Goal: Task Accomplishment & Management: Manage account settings

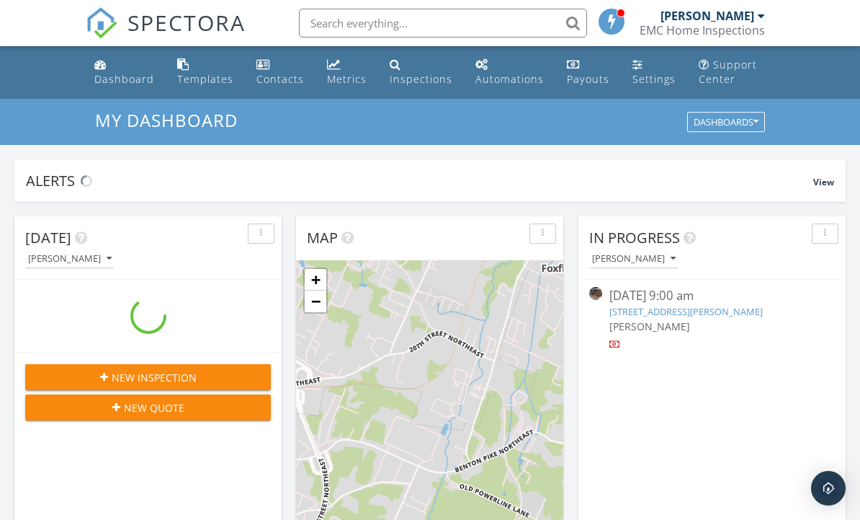
scroll to position [1312, 861]
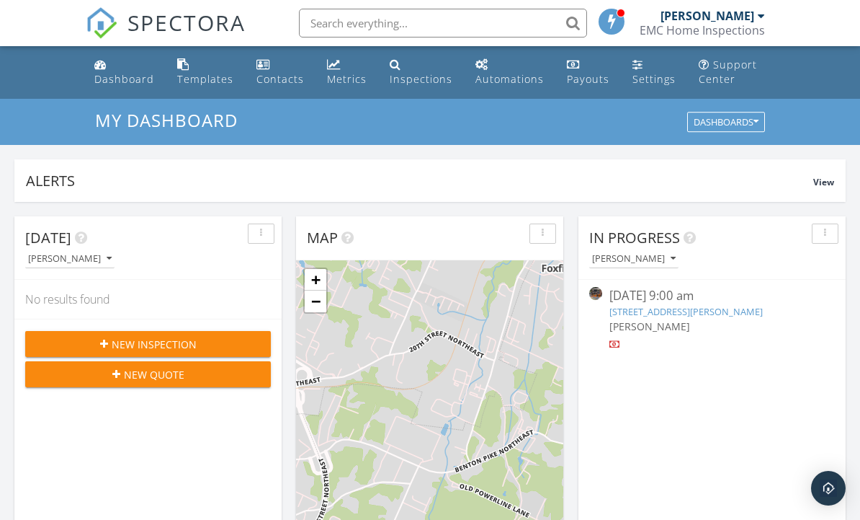
click at [763, 305] on link "[STREET_ADDRESS][PERSON_NAME]" at bounding box center [686, 311] width 153 height 13
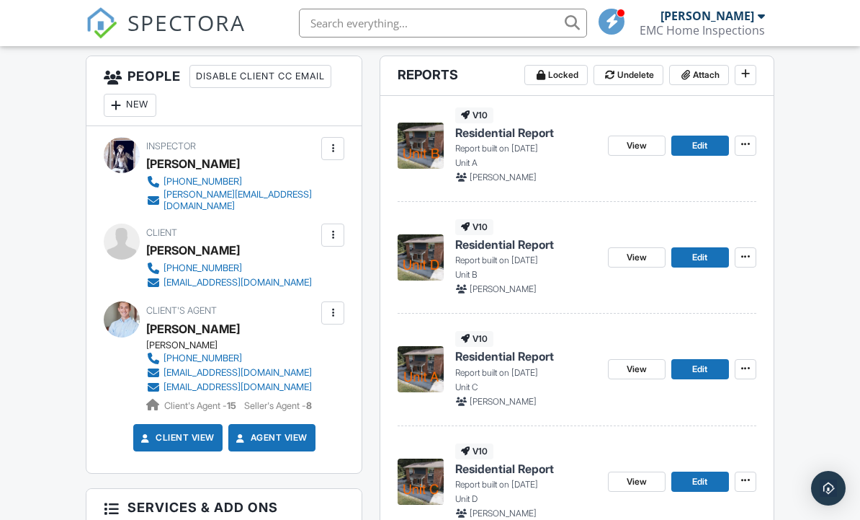
scroll to position [383, 0]
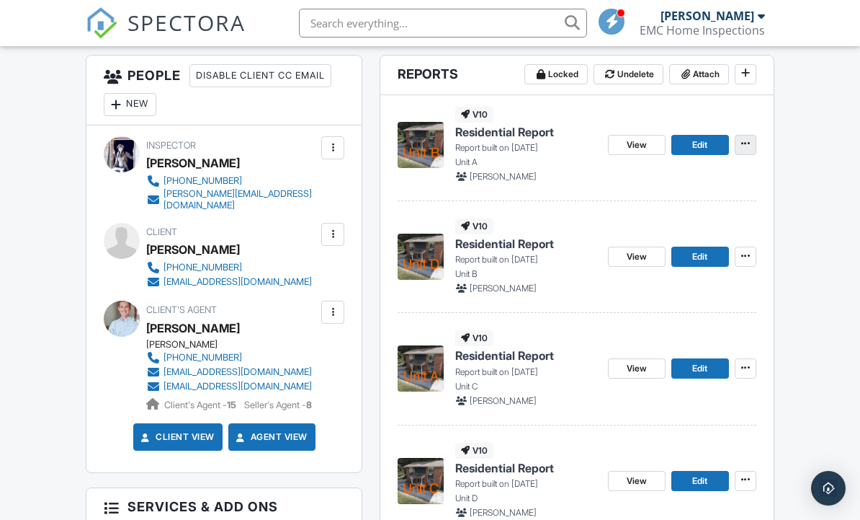
click at [745, 143] on icon at bounding box center [745, 143] width 9 height 10
click at [675, 255] on span "Delete Report" at bounding box center [660, 250] width 63 height 15
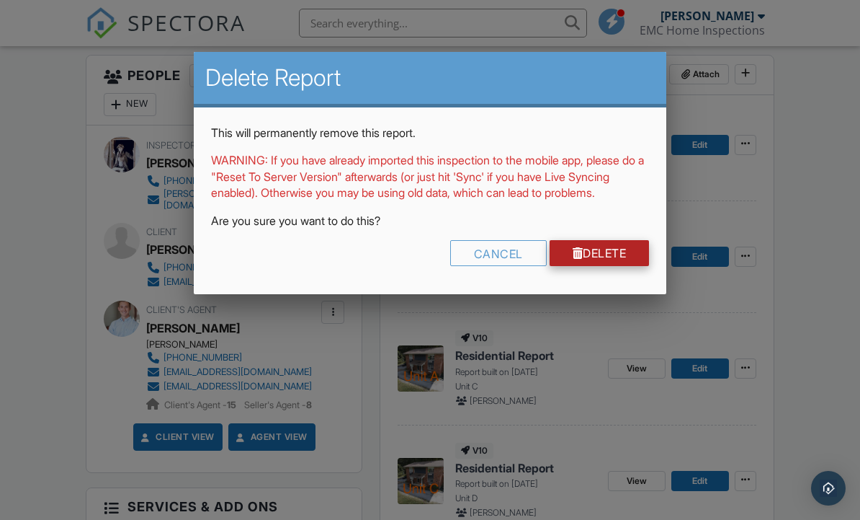
click at [628, 266] on link "Delete" at bounding box center [600, 253] width 100 height 26
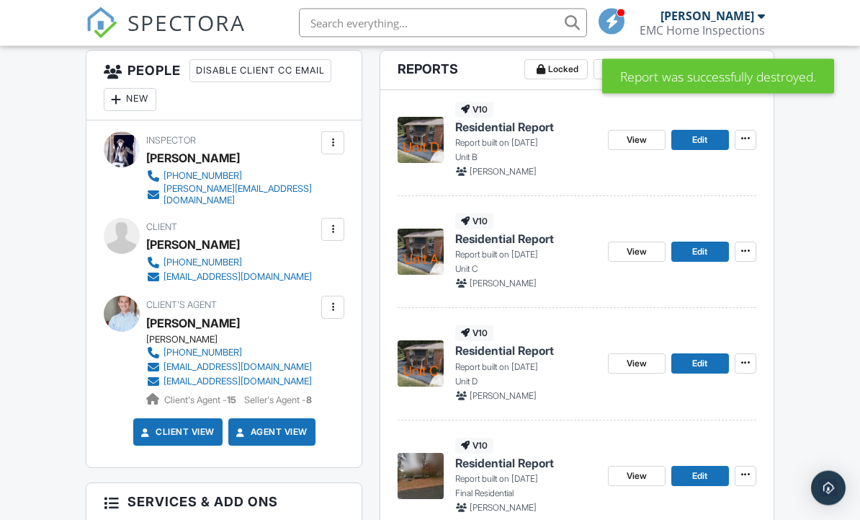
scroll to position [390, 0]
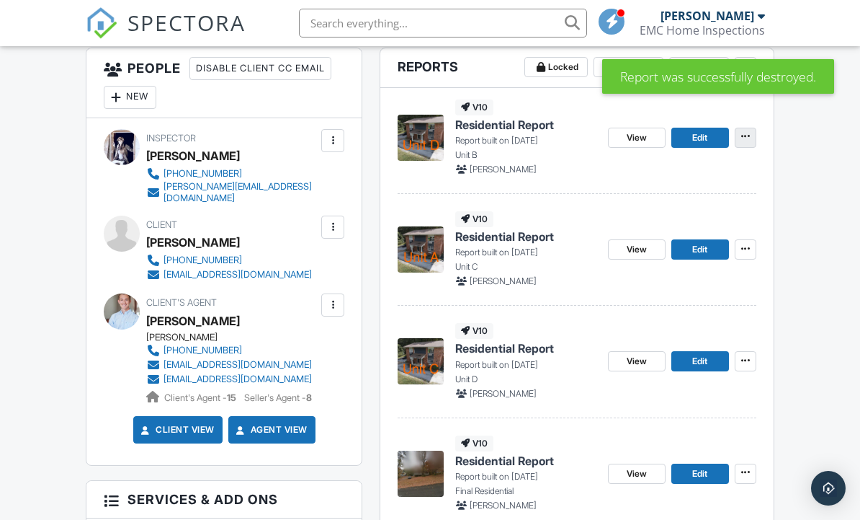
click at [747, 144] on button at bounding box center [746, 138] width 22 height 20
click at [657, 252] on label "Delete Report" at bounding box center [674, 243] width 148 height 34
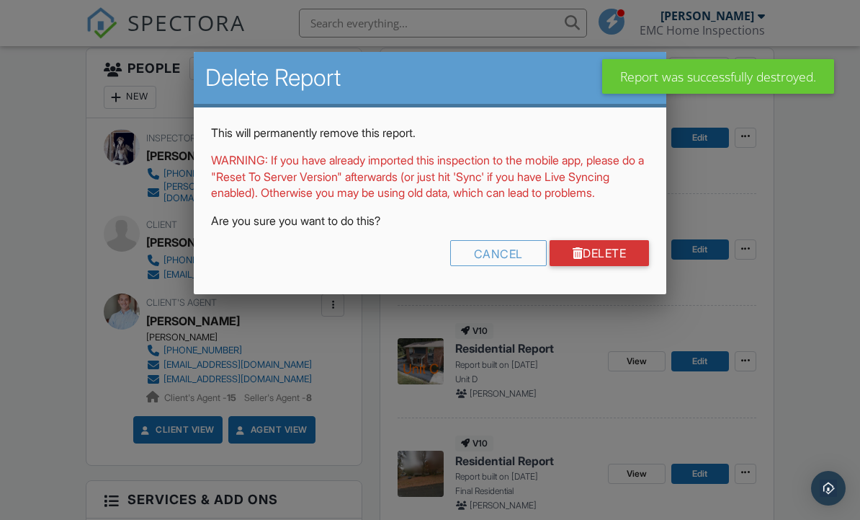
click at [585, 266] on link "Delete" at bounding box center [600, 253] width 100 height 26
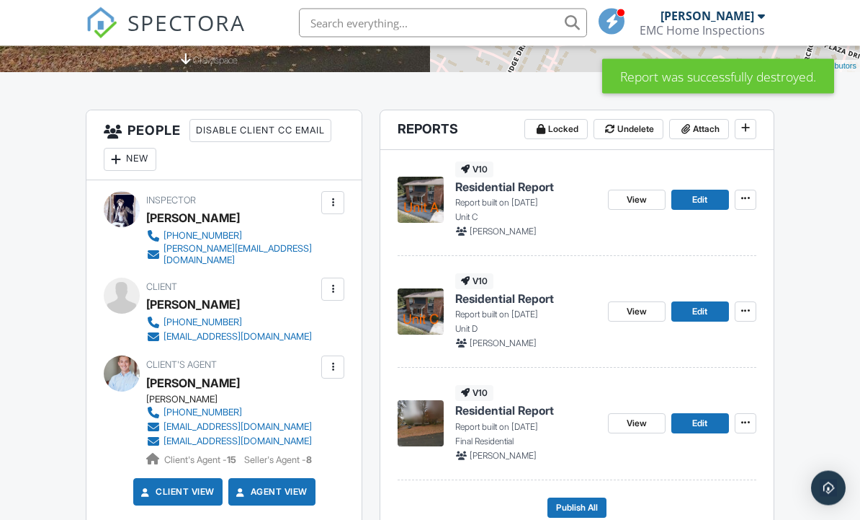
scroll to position [379, 0]
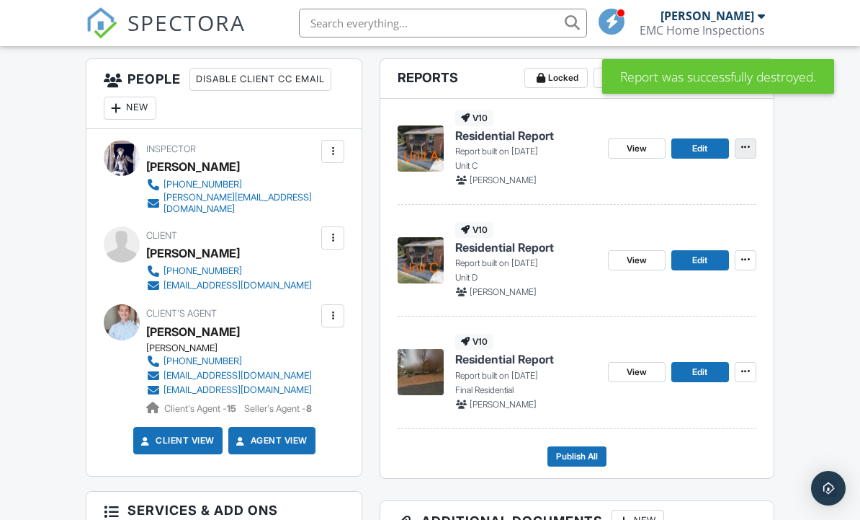
click at [744, 148] on icon at bounding box center [745, 147] width 9 height 10
click at [645, 263] on label "Delete Report" at bounding box center [674, 254] width 148 height 34
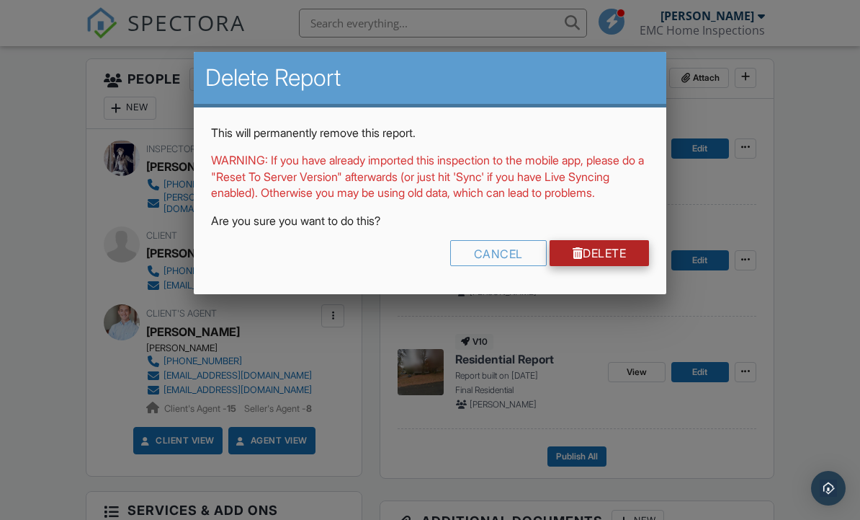
click at [598, 266] on link "Delete" at bounding box center [600, 253] width 100 height 26
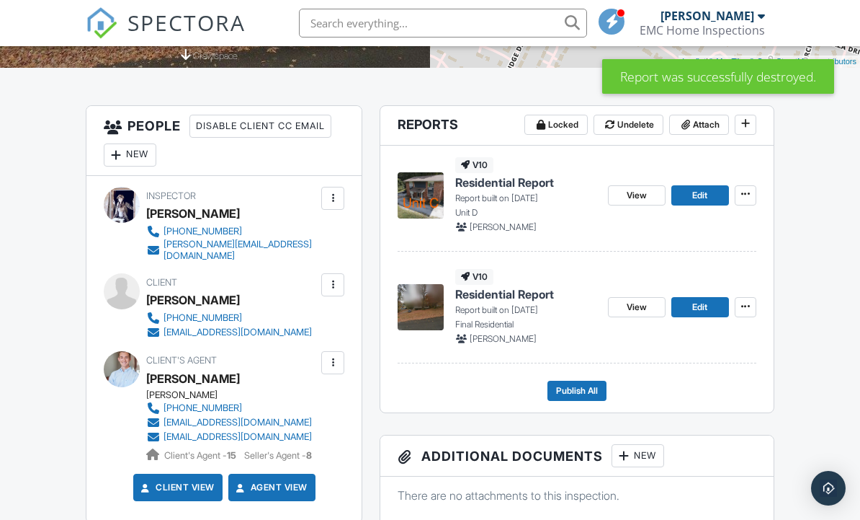
scroll to position [334, 0]
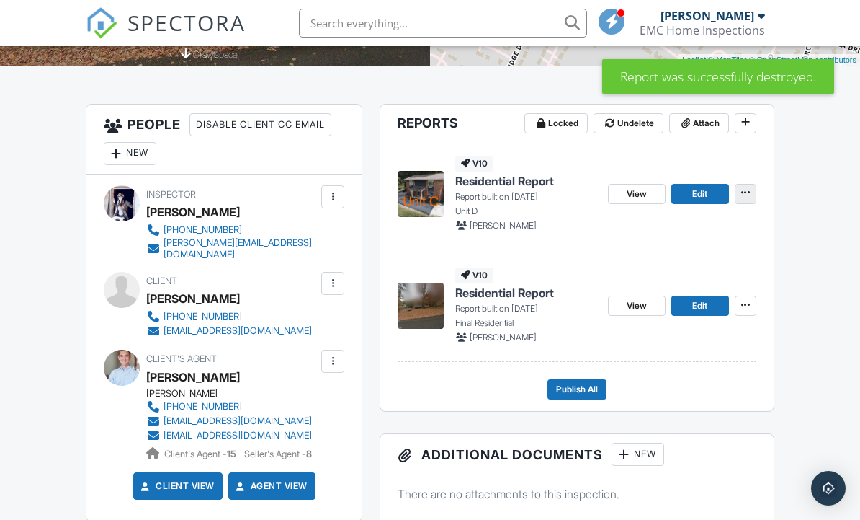
click at [740, 199] on span at bounding box center [746, 192] width 14 height 14
click at [650, 294] on span "Delete Report" at bounding box center [660, 299] width 63 height 15
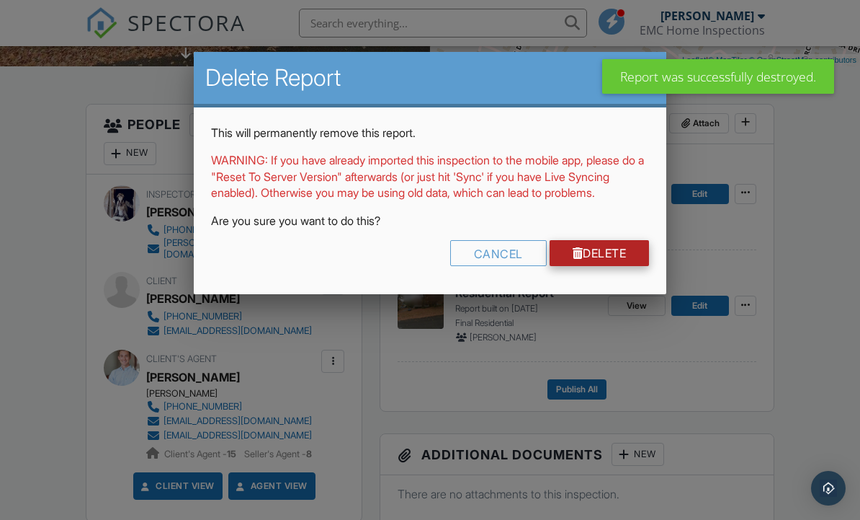
click at [604, 266] on link "Delete" at bounding box center [600, 253] width 100 height 26
